Goal: Information Seeking & Learning: Learn about a topic

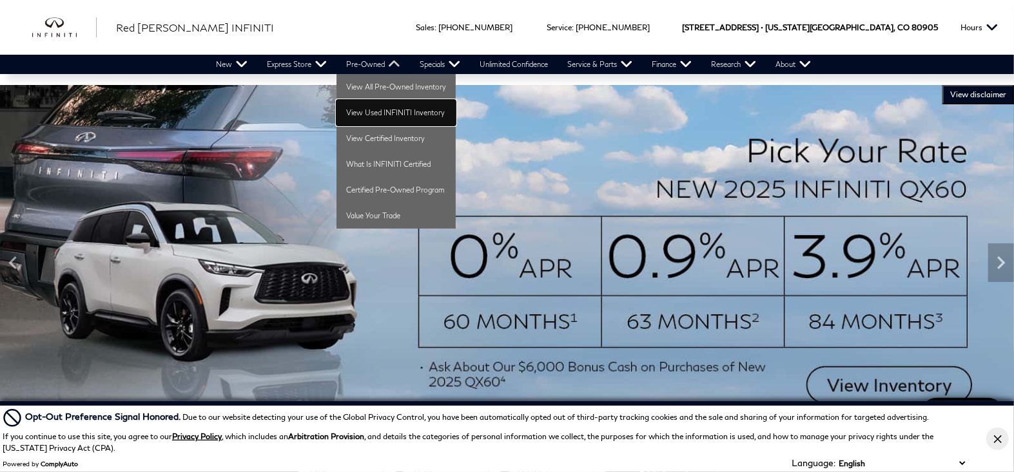
click at [366, 111] on link "View Used INFINITI Inventory" at bounding box center [395, 113] width 119 height 26
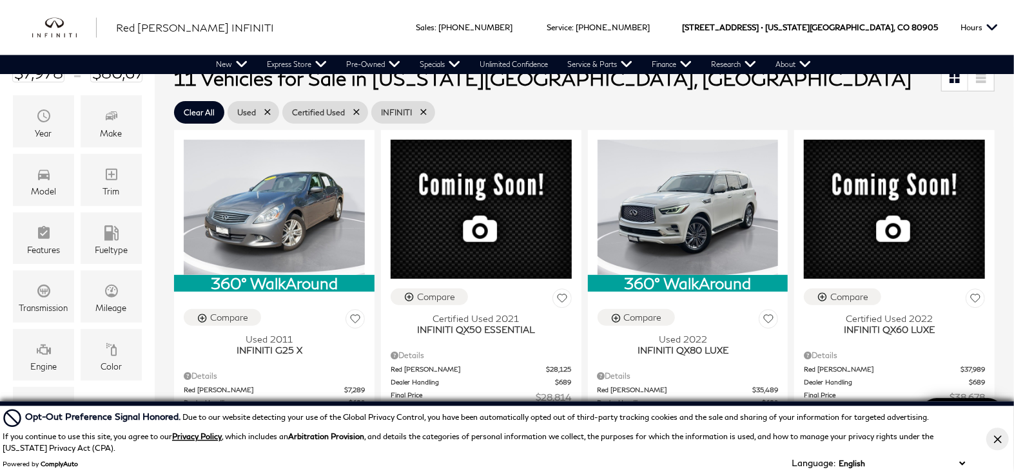
scroll to position [282, 0]
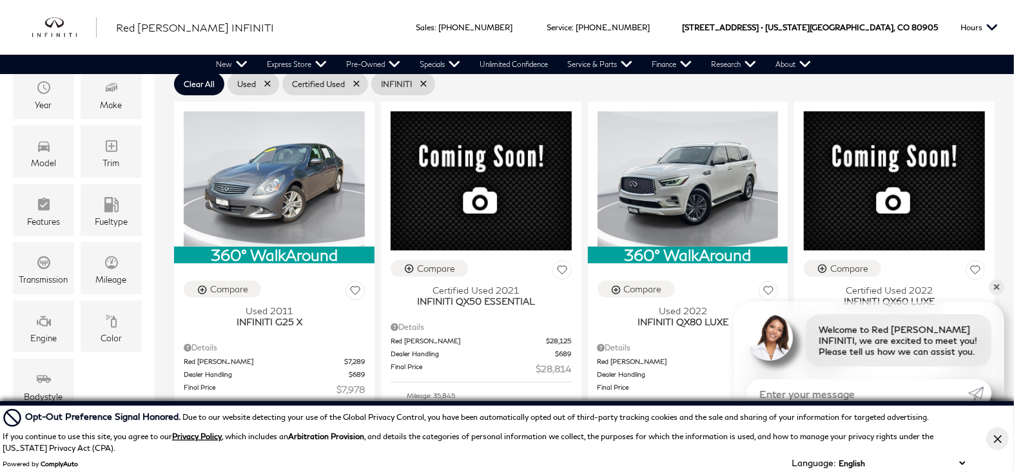
click at [997, 447] on button "Close Button" at bounding box center [997, 439] width 23 height 23
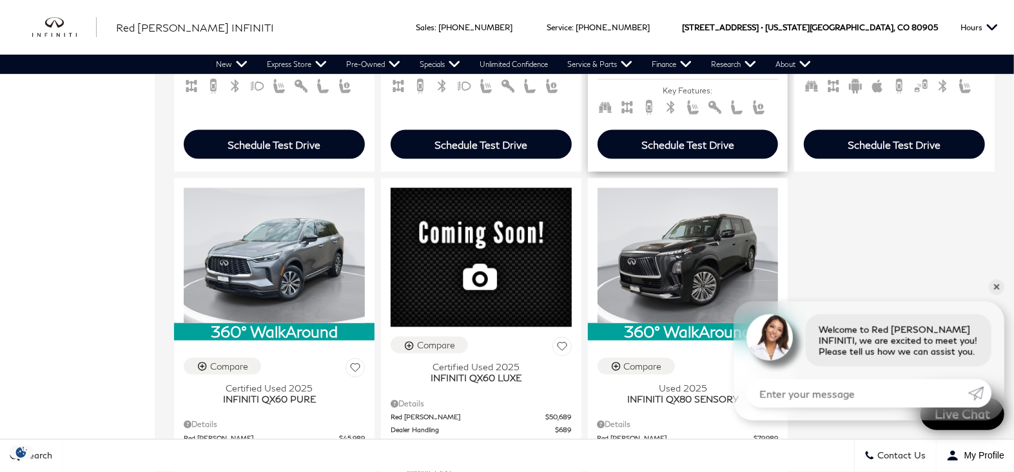
scroll to position [1128, 0]
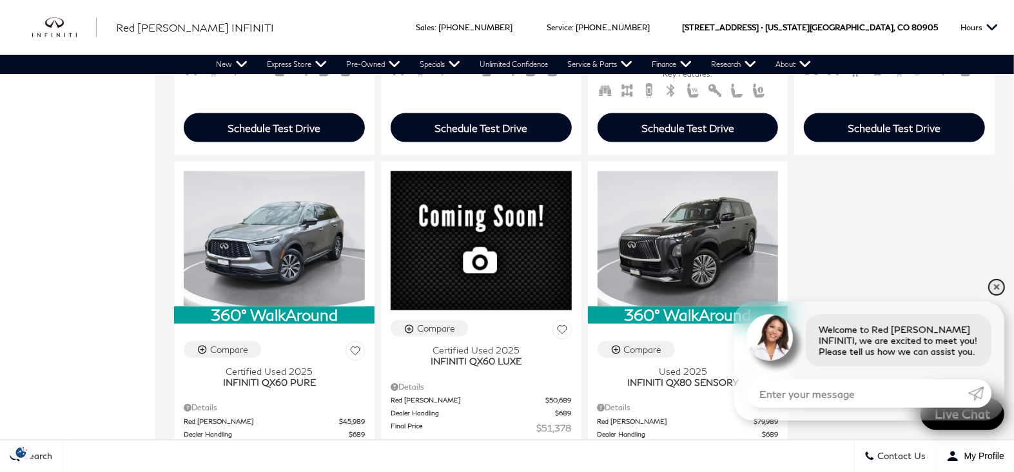
click at [996, 289] on link "✕" at bounding box center [995, 287] width 15 height 15
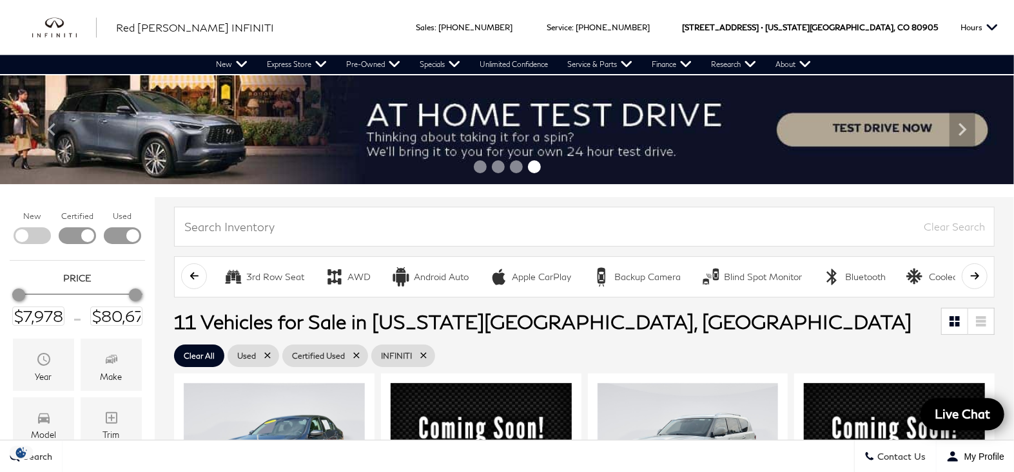
scroll to position [0, 0]
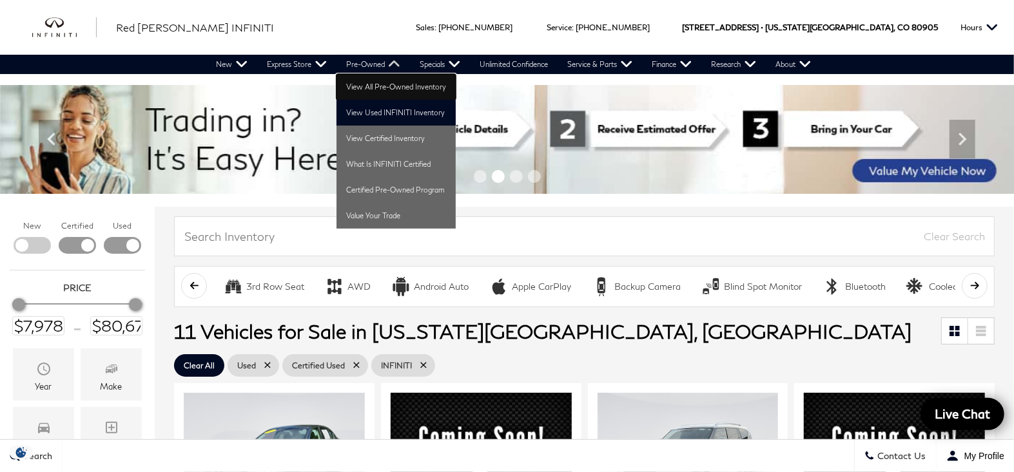
click at [381, 88] on link "View All Pre-Owned Inventory" at bounding box center [395, 87] width 119 height 26
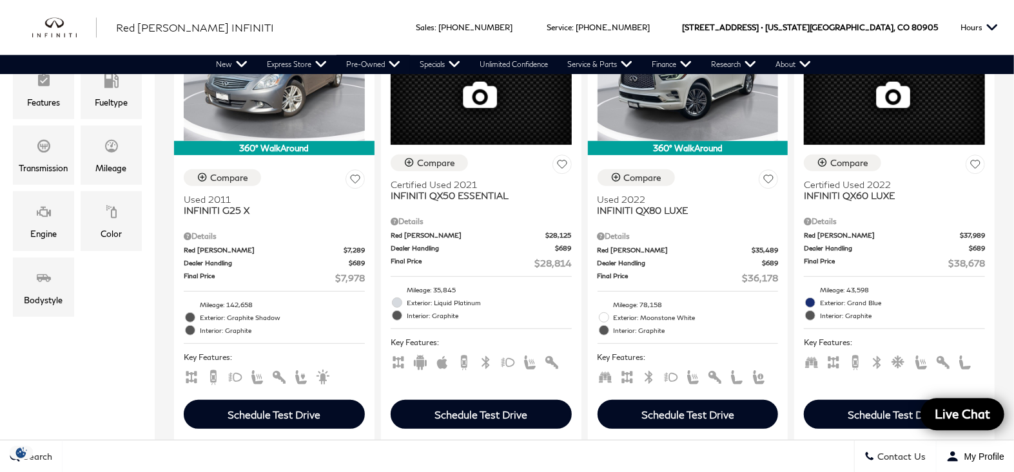
scroll to position [338, 0]
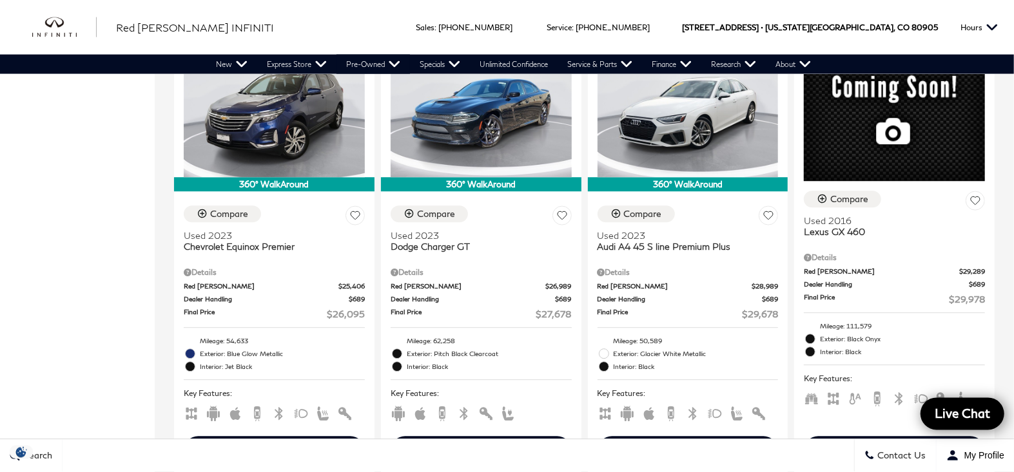
scroll to position [1652, 0]
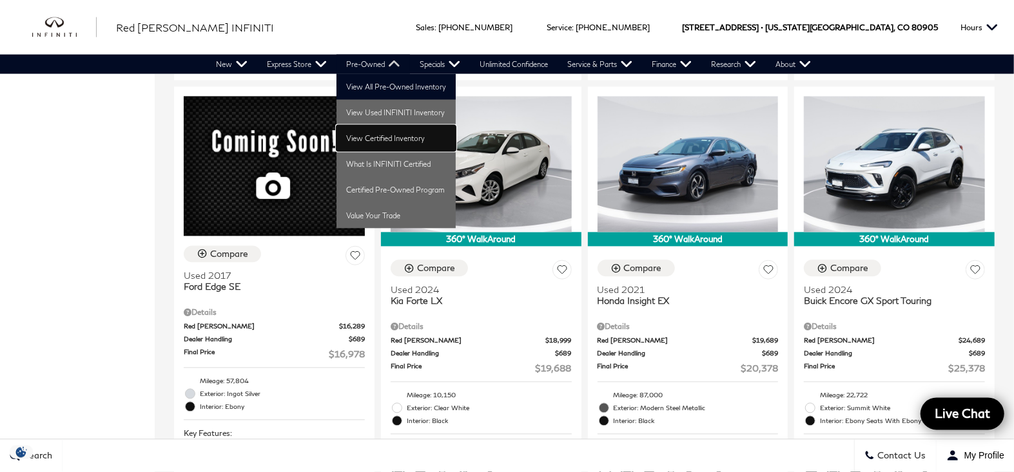
click at [385, 137] on link "View Certified Inventory" at bounding box center [395, 139] width 119 height 26
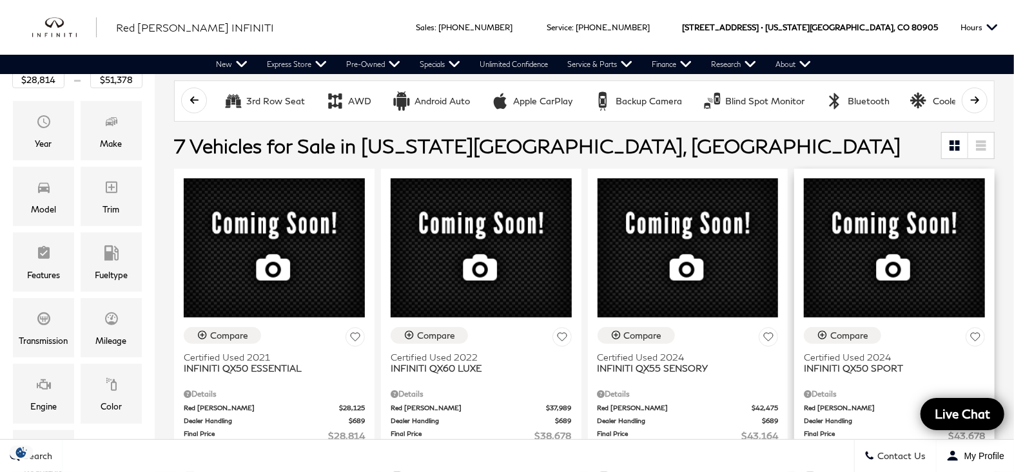
scroll to position [226, 0]
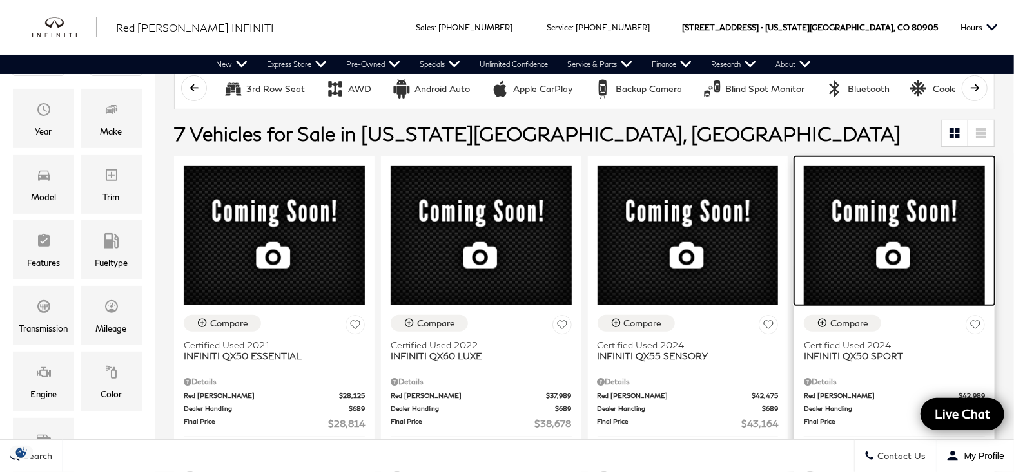
click at [898, 238] on div at bounding box center [894, 231] width 200 height 149
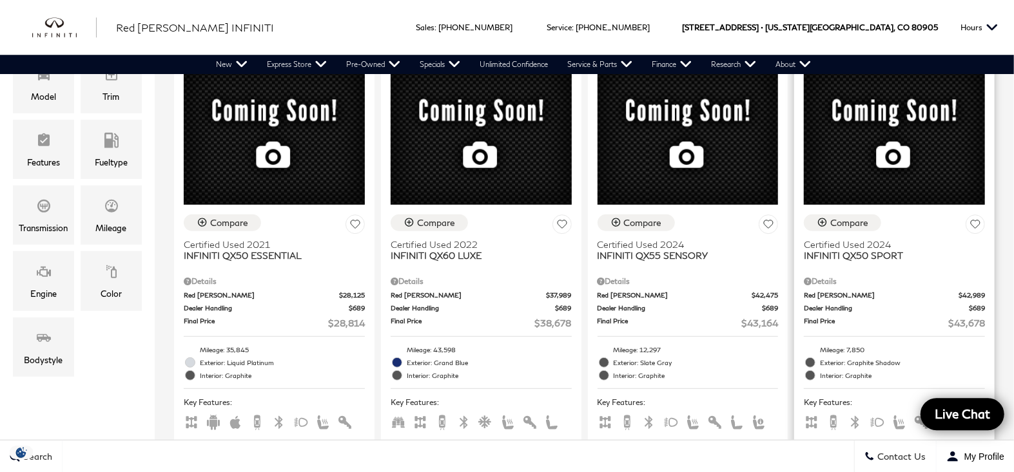
scroll to position [338, 0]
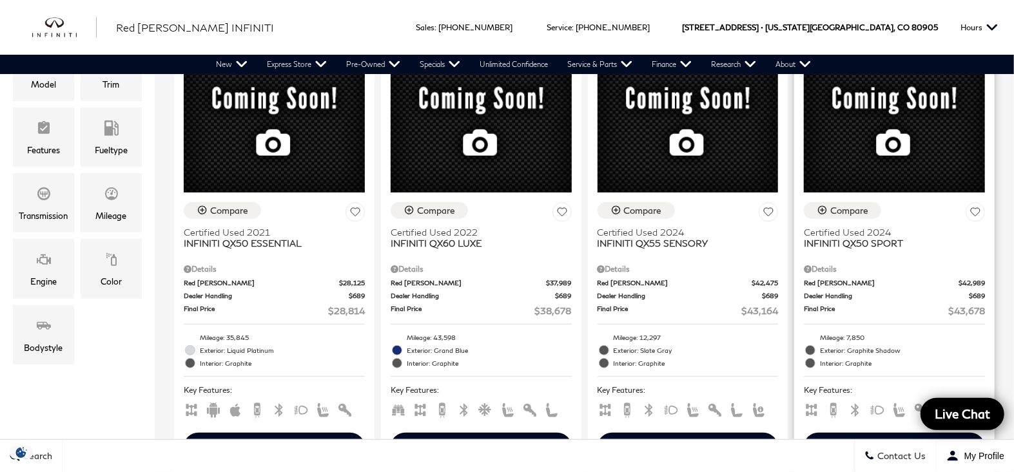
click at [910, 202] on div "Compare Certified Used 2024 INFINITI QX50 SPORT" at bounding box center [894, 225] width 181 height 46
click at [880, 202] on button "Compare" at bounding box center [842, 210] width 77 height 17
click at [890, 202] on div "Compare Certified Used 2024 INFINITI QX50 SPORT" at bounding box center [894, 225] width 181 height 46
click at [905, 278] on div "Red Noland Price $42,989 Dealer Handling $689 Final Price $43,678" at bounding box center [894, 297] width 181 height 39
click at [884, 257] on div "Details" at bounding box center [894, 266] width 181 height 18
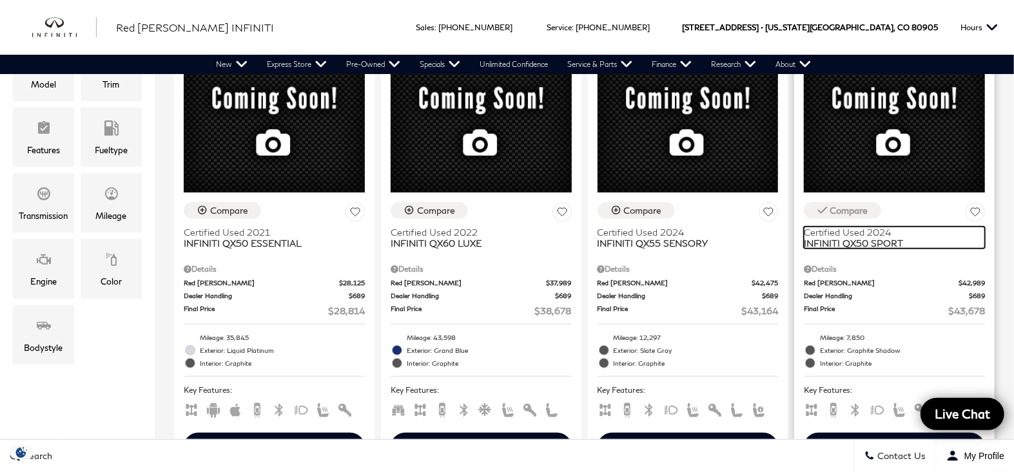
click at [883, 238] on span "INFINITI QX50 SPORT" at bounding box center [889, 243] width 171 height 11
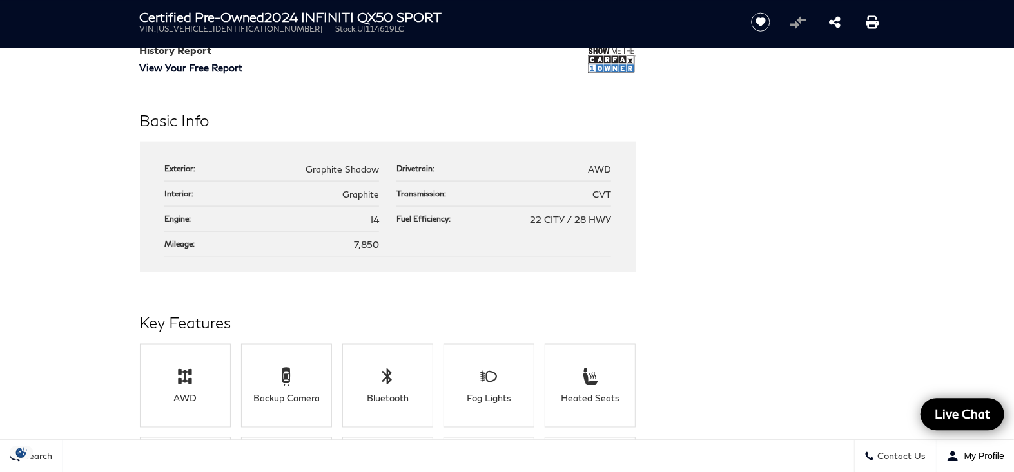
scroll to position [1156, 0]
